Goal: Task Accomplishment & Management: Use online tool/utility

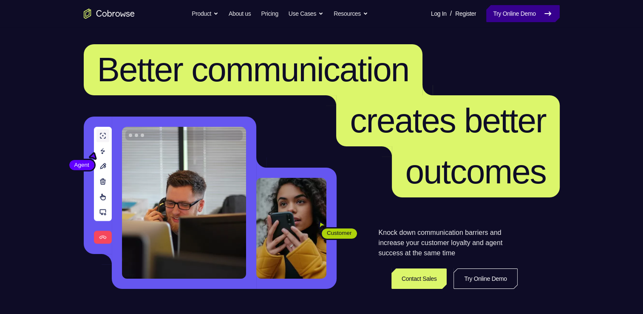
click at [495, 14] on link "Try Online Demo" at bounding box center [522, 13] width 73 height 17
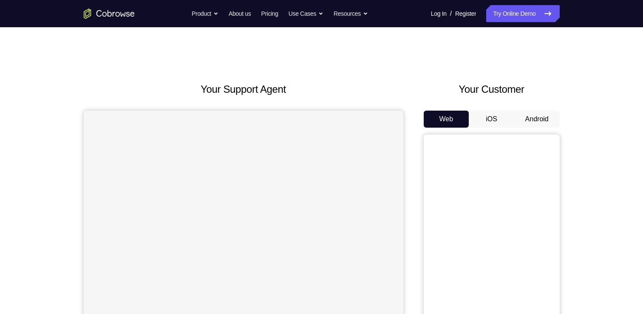
click at [514, 115] on button "Android" at bounding box center [536, 119] width 45 height 17
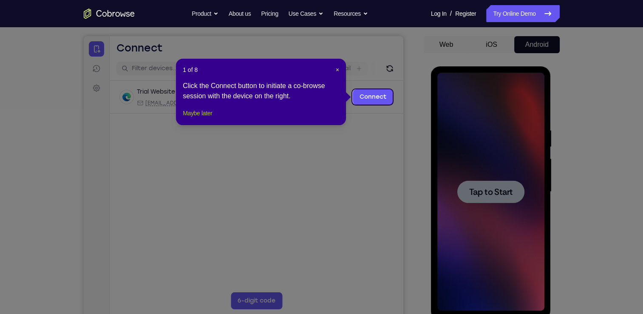
click at [207, 118] on button "Maybe later" at bounding box center [197, 113] width 29 height 10
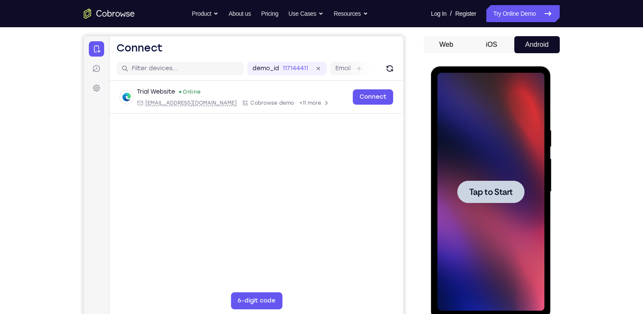
click at [481, 175] on div at bounding box center [490, 192] width 107 height 238
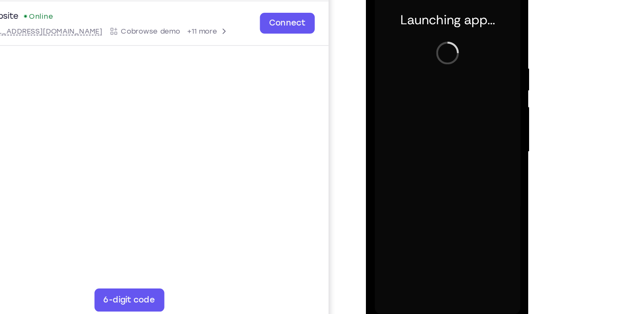
scroll to position [100, 0]
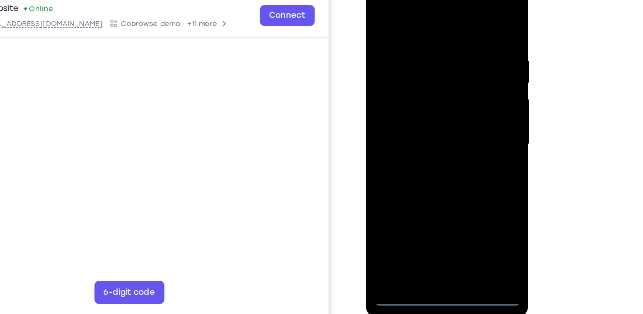
click at [427, 212] on div at bounding box center [425, 100] width 107 height 238
click at [458, 175] on div at bounding box center [425, 100] width 107 height 238
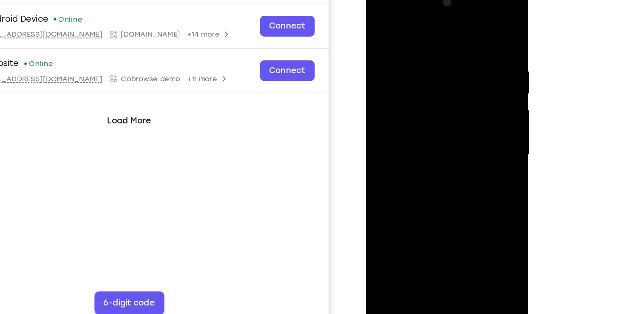
click at [379, 14] on div at bounding box center [425, 110] width 107 height 238
click at [383, 11] on div at bounding box center [425, 110] width 107 height 238
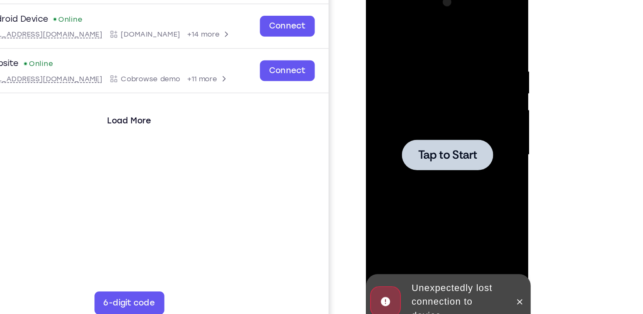
click at [416, 102] on div at bounding box center [425, 110] width 67 height 23
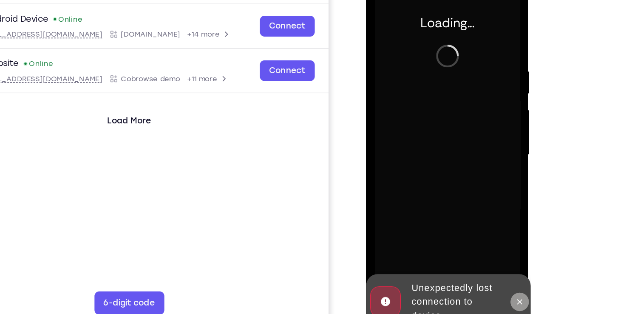
click at [480, 215] on icon at bounding box center [479, 218] width 7 height 7
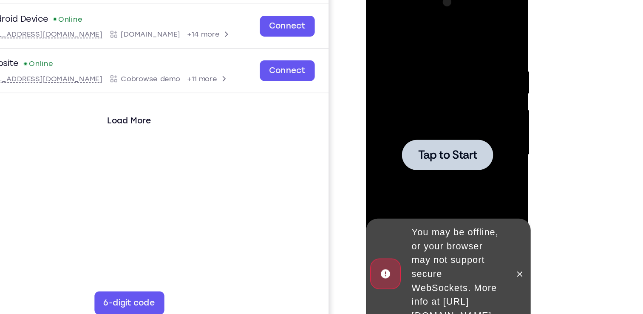
click at [425, 119] on div at bounding box center [425, 110] width 67 height 23
click at [476, 195] on icon at bounding box center [479, 198] width 7 height 7
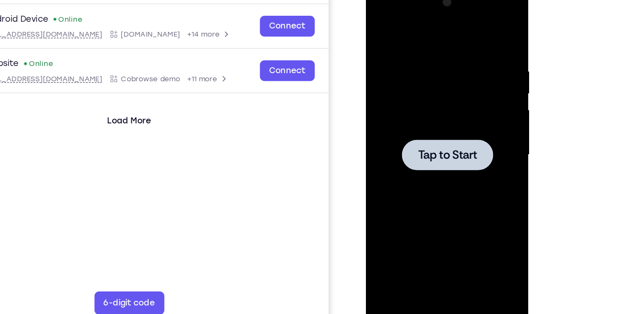
click at [436, 114] on span "Tap to Start" at bounding box center [425, 110] width 43 height 9
click at [404, 126] on div at bounding box center [425, 110] width 107 height 238
click at [429, 115] on span "Tap to Start" at bounding box center [425, 110] width 43 height 9
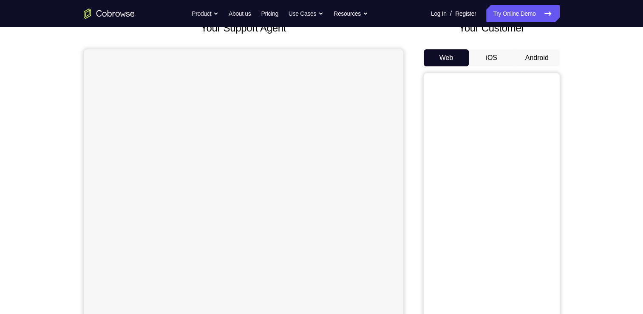
scroll to position [61, 0]
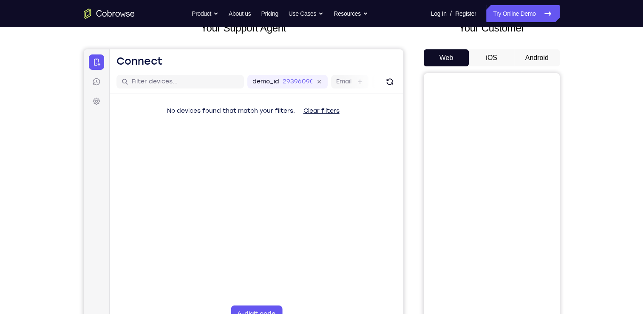
click at [528, 64] on button "Android" at bounding box center [536, 57] width 45 height 17
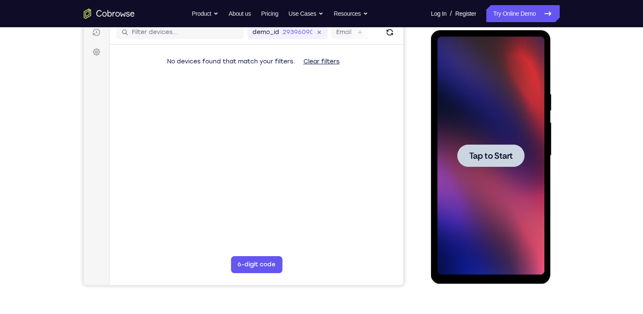
scroll to position [0, 0]
click at [481, 151] on span "Tap to Start" at bounding box center [490, 155] width 43 height 9
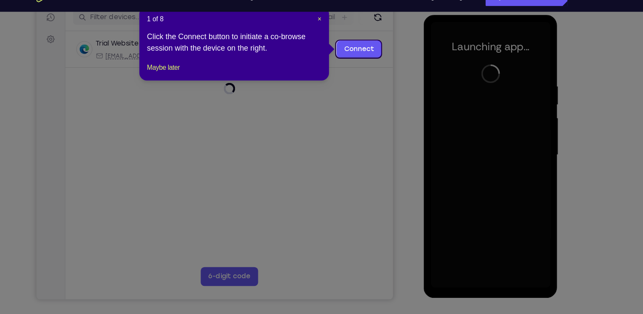
scroll to position [111, 0]
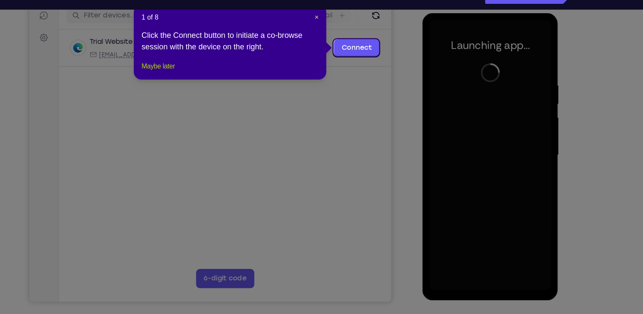
click at [207, 82] on button "Maybe later" at bounding box center [197, 77] width 29 height 10
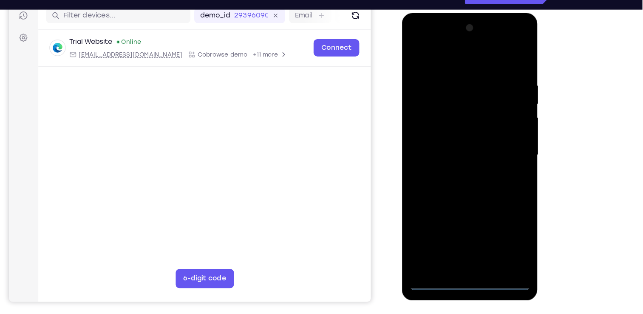
click at [457, 247] on div at bounding box center [462, 138] width 107 height 238
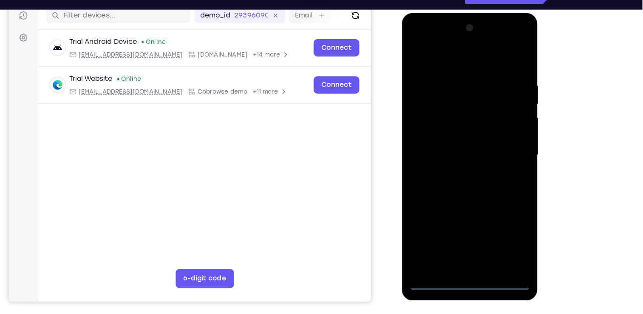
click at [460, 250] on div at bounding box center [462, 138] width 107 height 238
click at [496, 214] on div at bounding box center [462, 138] width 107 height 238
click at [416, 43] on div at bounding box center [462, 138] width 107 height 238
click at [501, 137] on div at bounding box center [462, 138] width 107 height 238
click at [453, 153] on div at bounding box center [462, 138] width 107 height 238
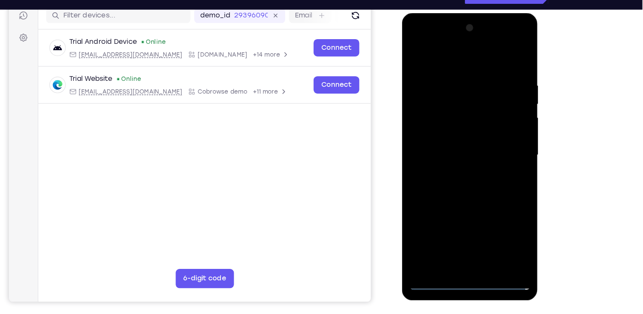
click at [441, 133] on div at bounding box center [462, 138] width 107 height 238
click at [448, 106] on div at bounding box center [462, 138] width 107 height 238
click at [447, 113] on div at bounding box center [462, 138] width 107 height 238
click at [453, 136] on div at bounding box center [462, 138] width 107 height 238
click at [466, 162] on div at bounding box center [462, 138] width 107 height 238
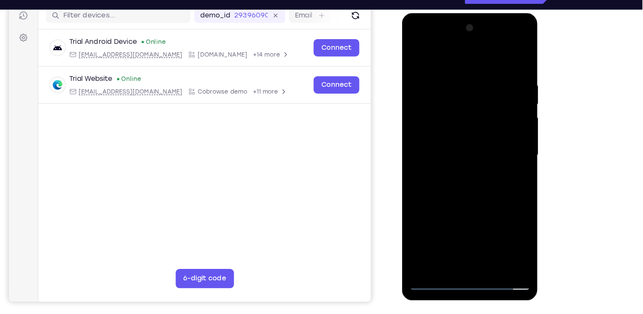
click at [476, 179] on div at bounding box center [462, 138] width 107 height 238
click at [510, 228] on div at bounding box center [462, 138] width 107 height 238
drag, startPoint x: 498, startPoint y: 191, endPoint x: 497, endPoint y: 147, distance: 44.2
click at [497, 147] on div at bounding box center [462, 138] width 107 height 238
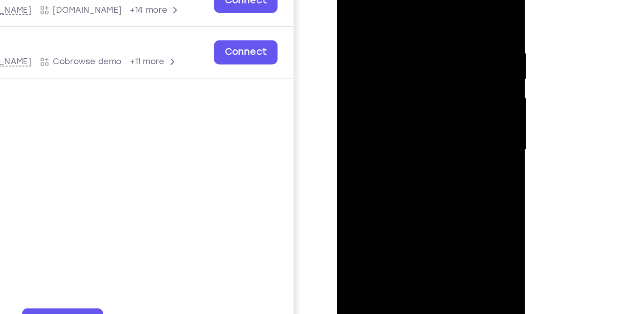
click at [443, 72] on div at bounding box center [396, 78] width 107 height 238
click at [349, 72] on div at bounding box center [396, 78] width 107 height 238
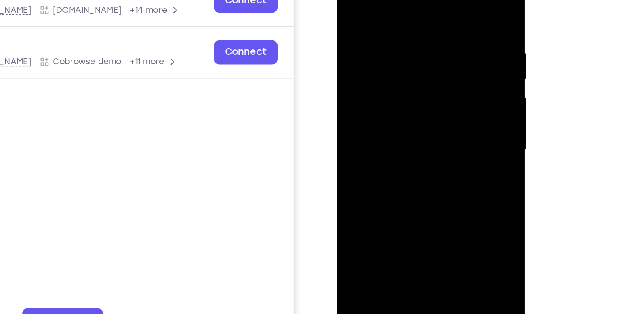
click at [349, 74] on div at bounding box center [396, 78] width 107 height 238
drag, startPoint x: 372, startPoint y: 46, endPoint x: 369, endPoint y: 82, distance: 36.3
click at [369, 82] on div at bounding box center [396, 78] width 107 height 238
click at [388, 16] on div at bounding box center [396, 78] width 107 height 238
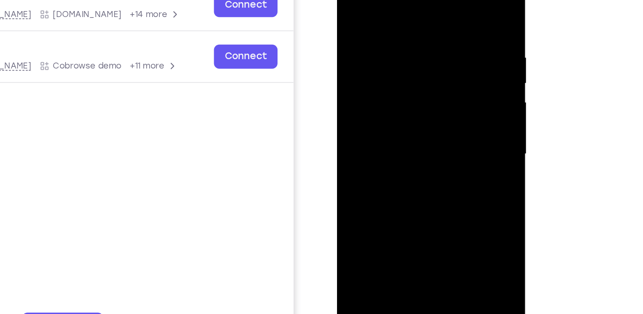
click at [356, 79] on div at bounding box center [396, 82] width 107 height 238
click at [352, 79] on div at bounding box center [396, 82] width 107 height 238
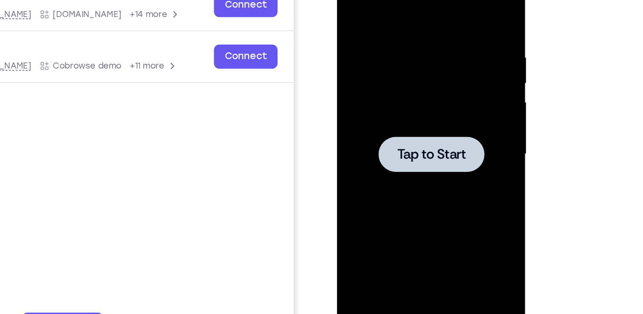
click at [422, 105] on div at bounding box center [396, 82] width 107 height 238
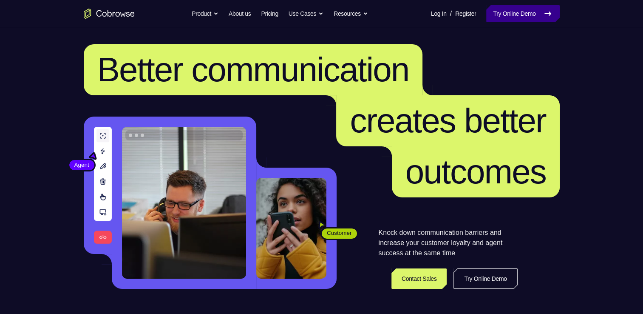
click at [500, 20] on link "Try Online Demo" at bounding box center [522, 13] width 73 height 17
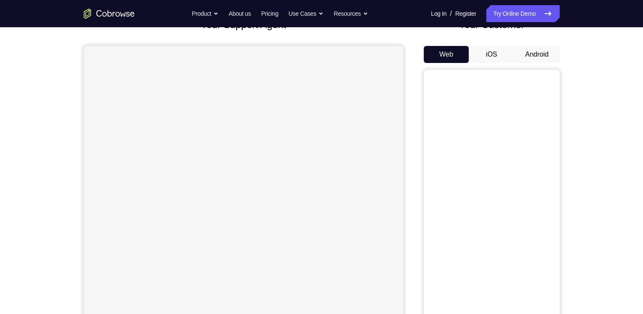
click at [539, 54] on button "Android" at bounding box center [536, 54] width 45 height 17
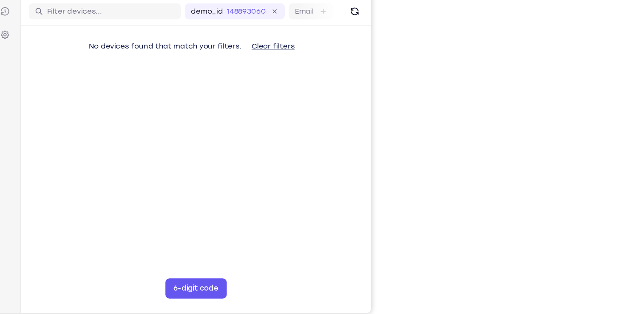
scroll to position [104, 0]
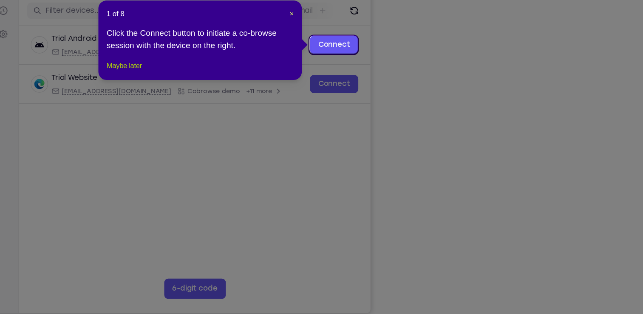
click at [211, 90] on button "Maybe later" at bounding box center [197, 85] width 29 height 10
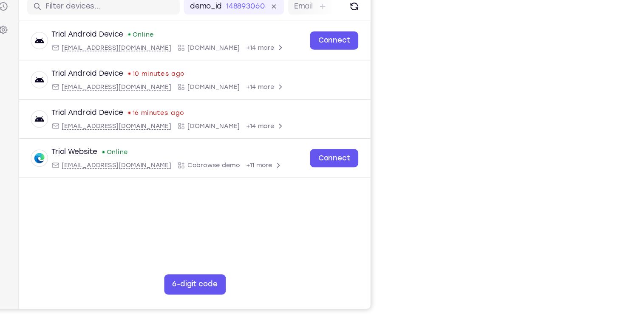
click at [583, 137] on div "Your Support Agent Your Customer Web iOS Android Next Steps We’d be happy to gi…" at bounding box center [322, 203] width 544 height 561
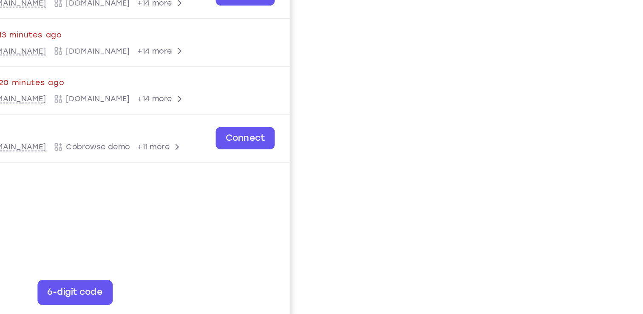
scroll to position [101, 0]
